Goal: Navigation & Orientation: Find specific page/section

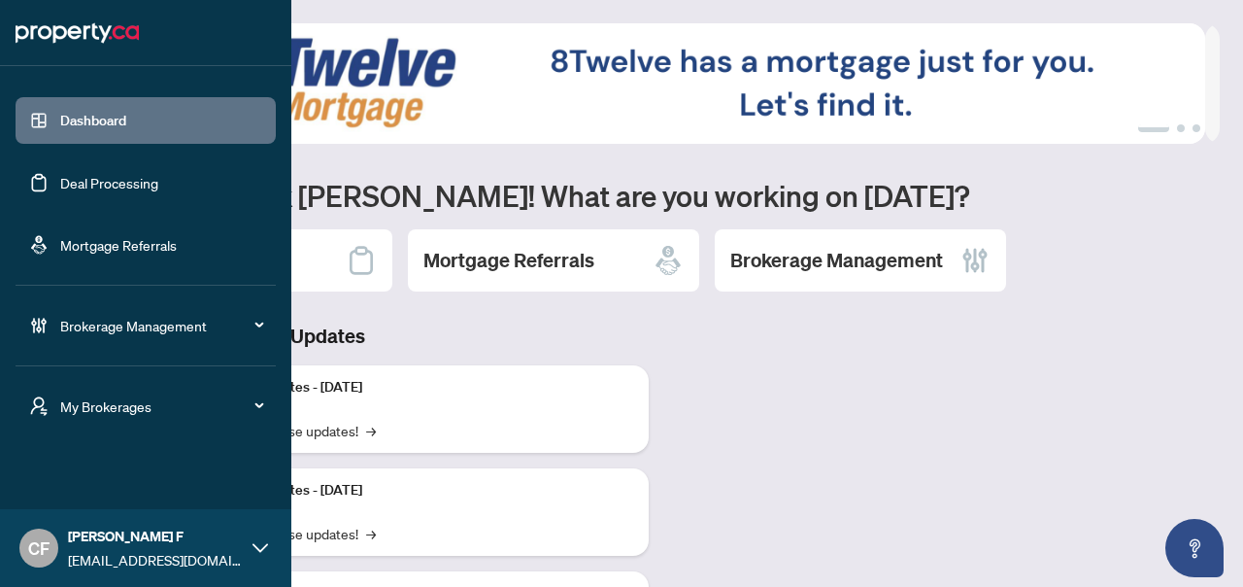
click at [69, 403] on span "My Brokerages" at bounding box center [161, 405] width 202 height 21
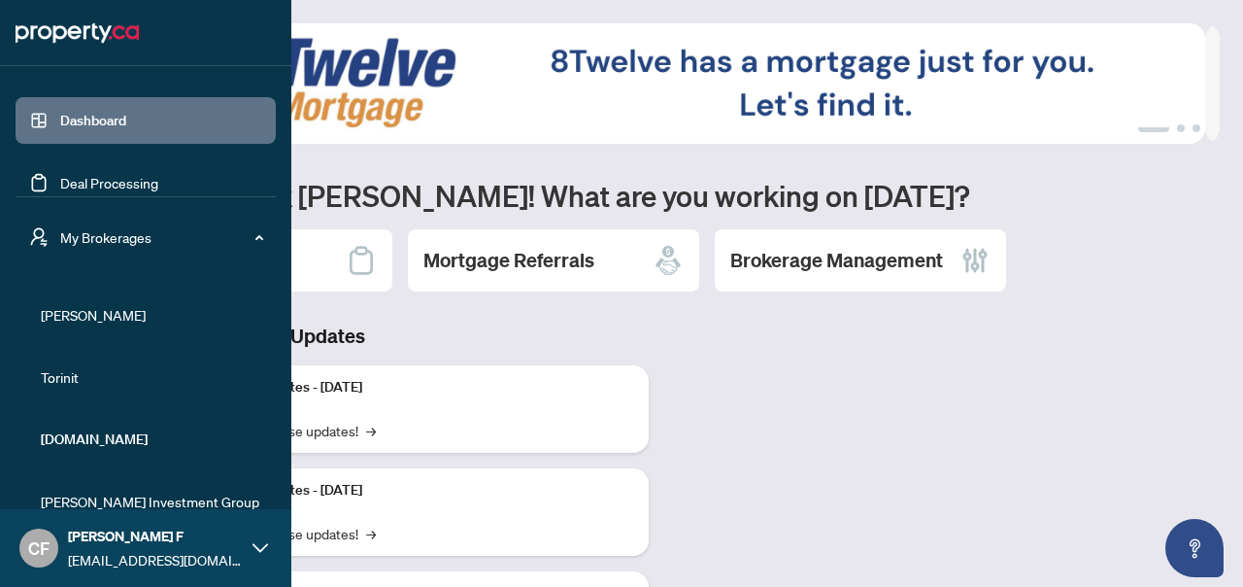
click at [95, 317] on span "[PERSON_NAME]" at bounding box center [151, 314] width 221 height 21
